Goal: Navigation & Orientation: Find specific page/section

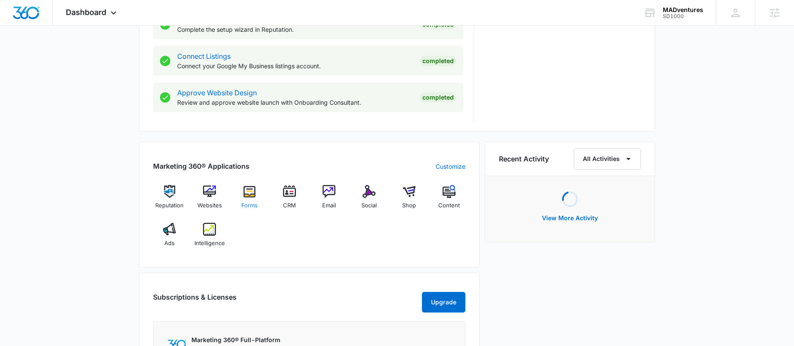
scroll to position [541, 0]
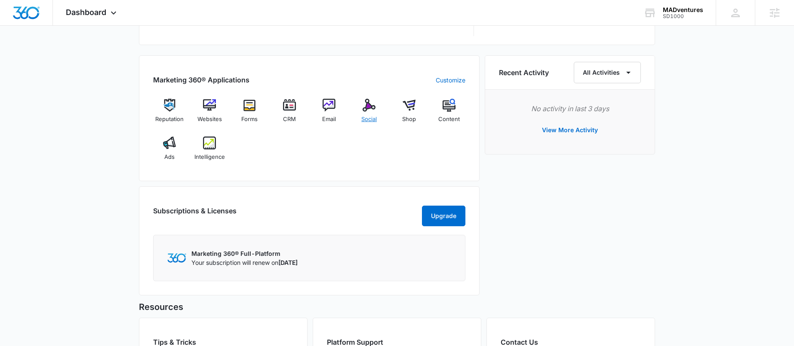
click at [371, 106] on img at bounding box center [368, 105] width 13 height 13
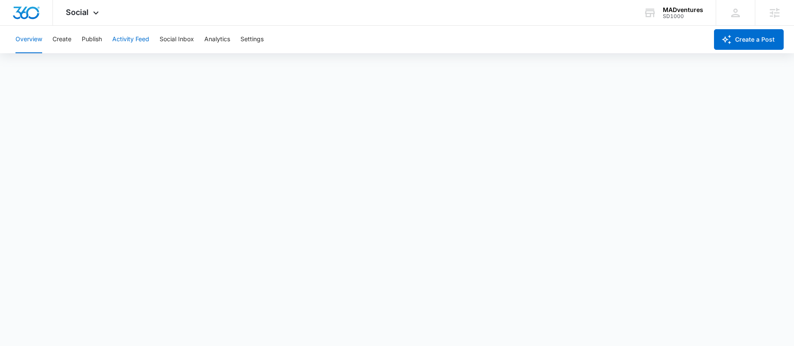
click at [137, 37] on button "Activity Feed" at bounding box center [130, 40] width 37 height 28
click at [68, 41] on button "Create" at bounding box center [61, 40] width 19 height 28
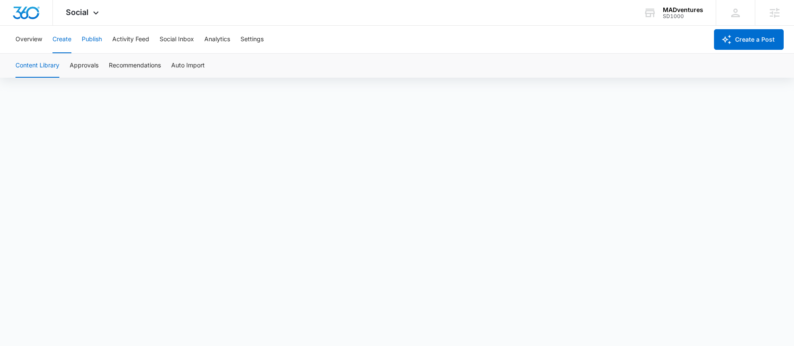
click at [97, 40] on button "Publish" at bounding box center [92, 40] width 20 height 28
click at [69, 10] on span "Social" at bounding box center [77, 12] width 23 height 9
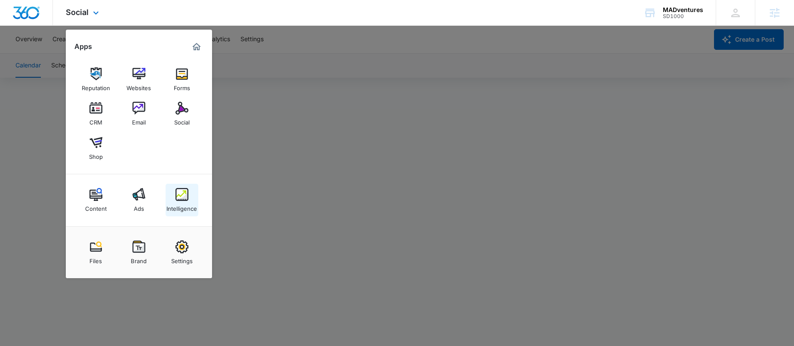
click at [183, 201] on img at bounding box center [181, 194] width 13 height 13
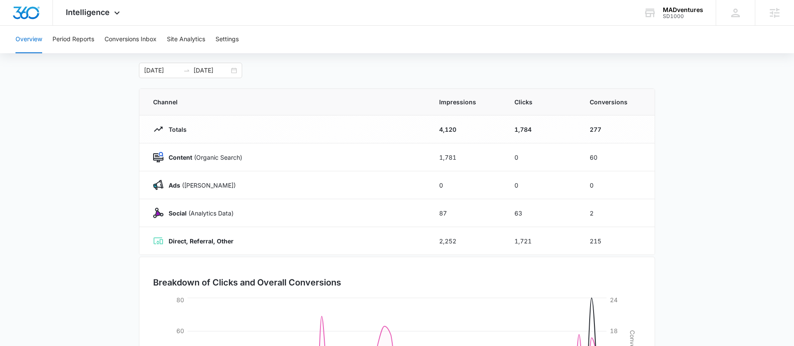
scroll to position [36, 0]
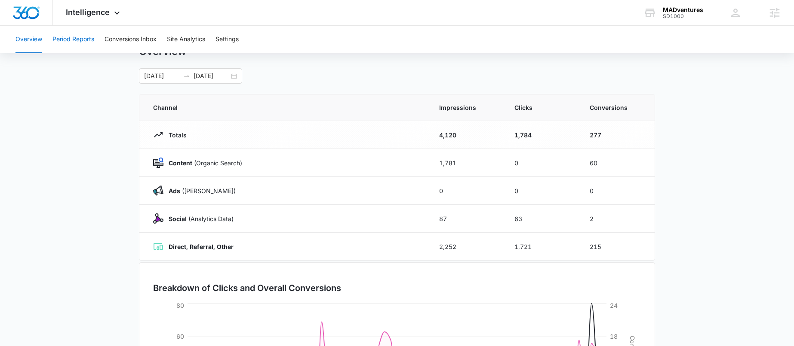
click at [79, 40] on button "Period Reports" at bounding box center [73, 40] width 42 height 28
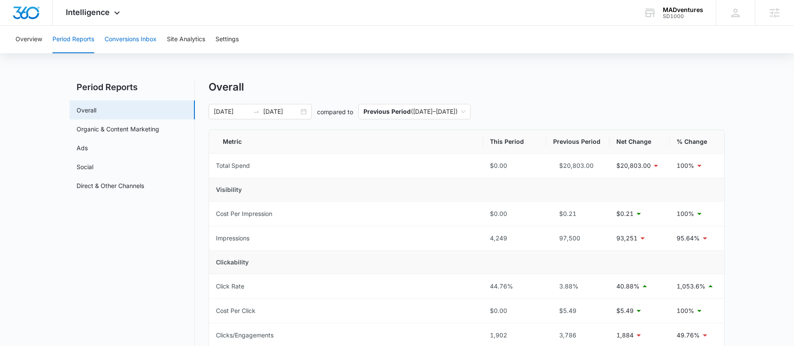
click at [129, 37] on button "Conversions Inbox" at bounding box center [130, 40] width 52 height 28
